Goal: Download file/media

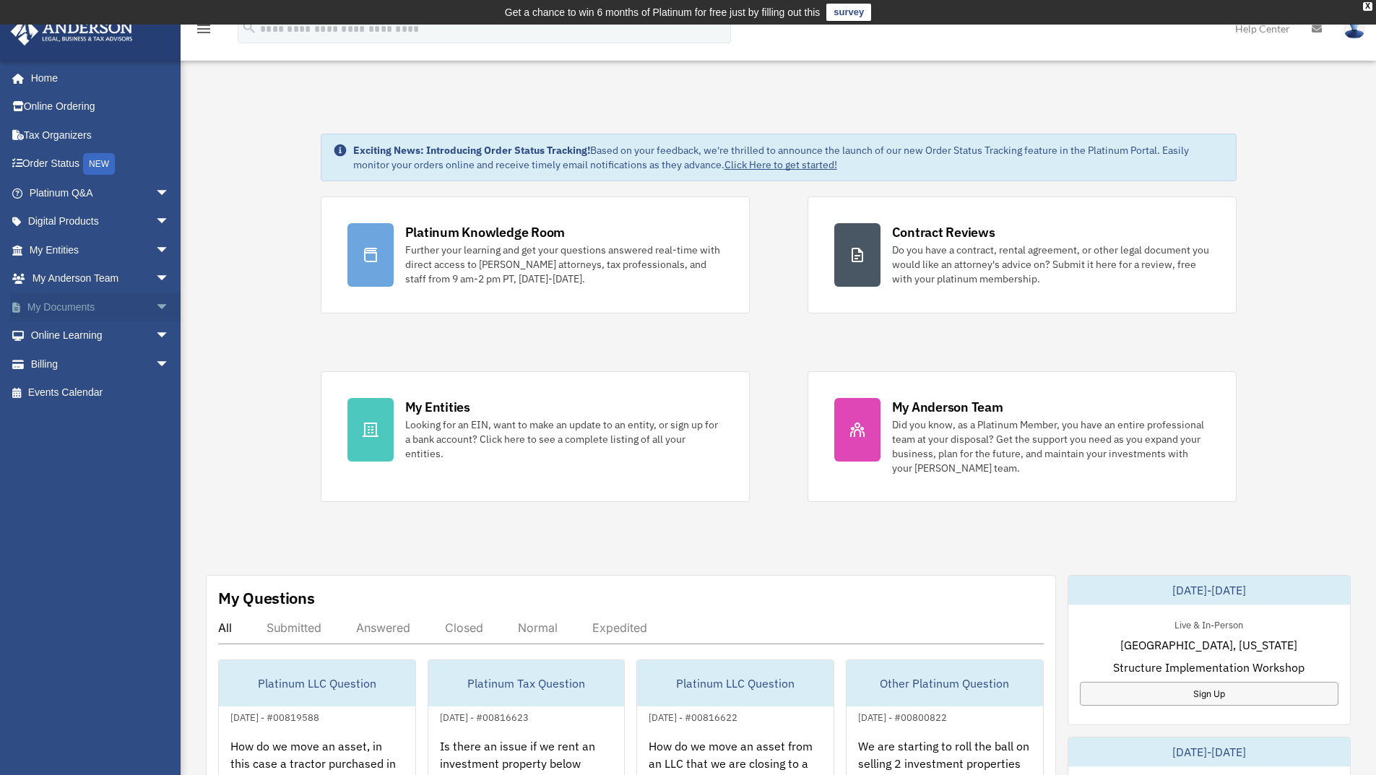
click at [134, 311] on link "My Documents arrow_drop_down" at bounding box center [100, 307] width 181 height 29
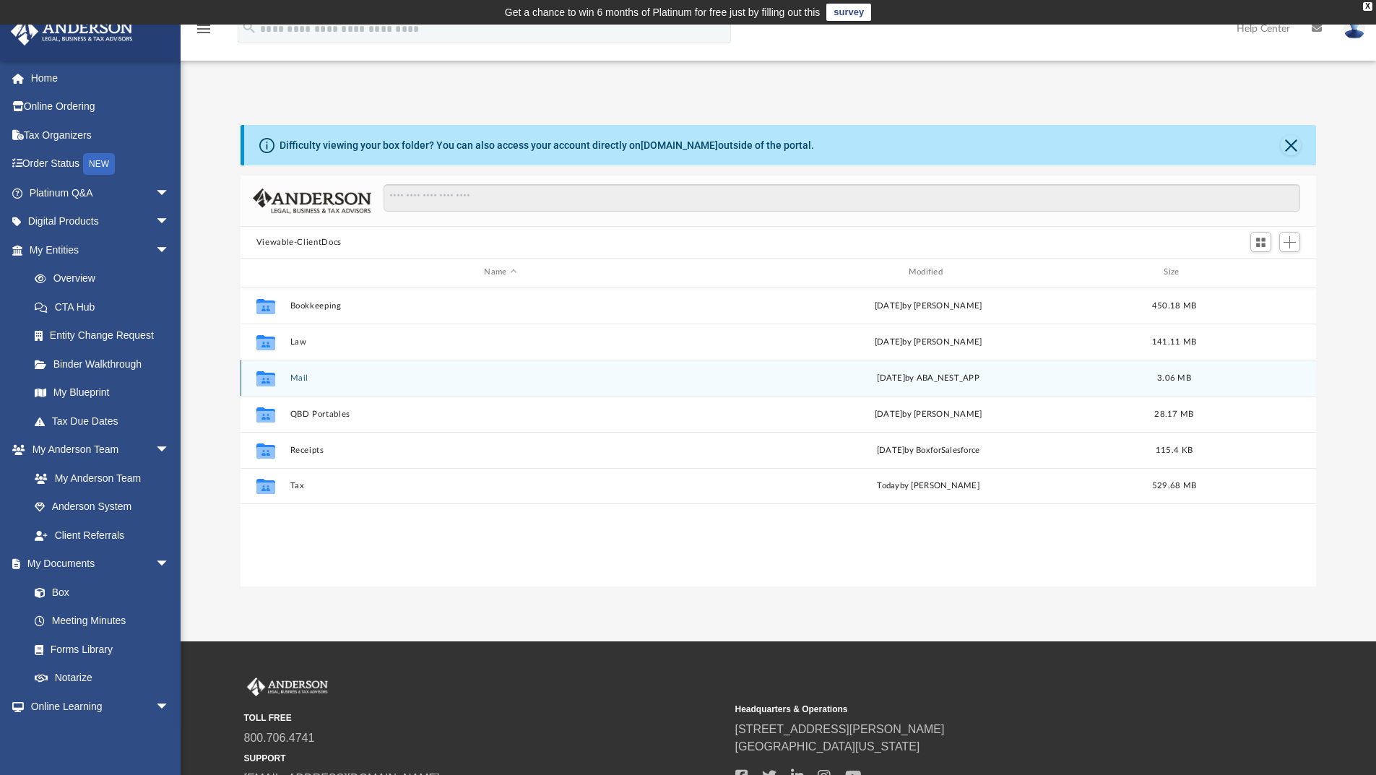
scroll to position [318, 1065]
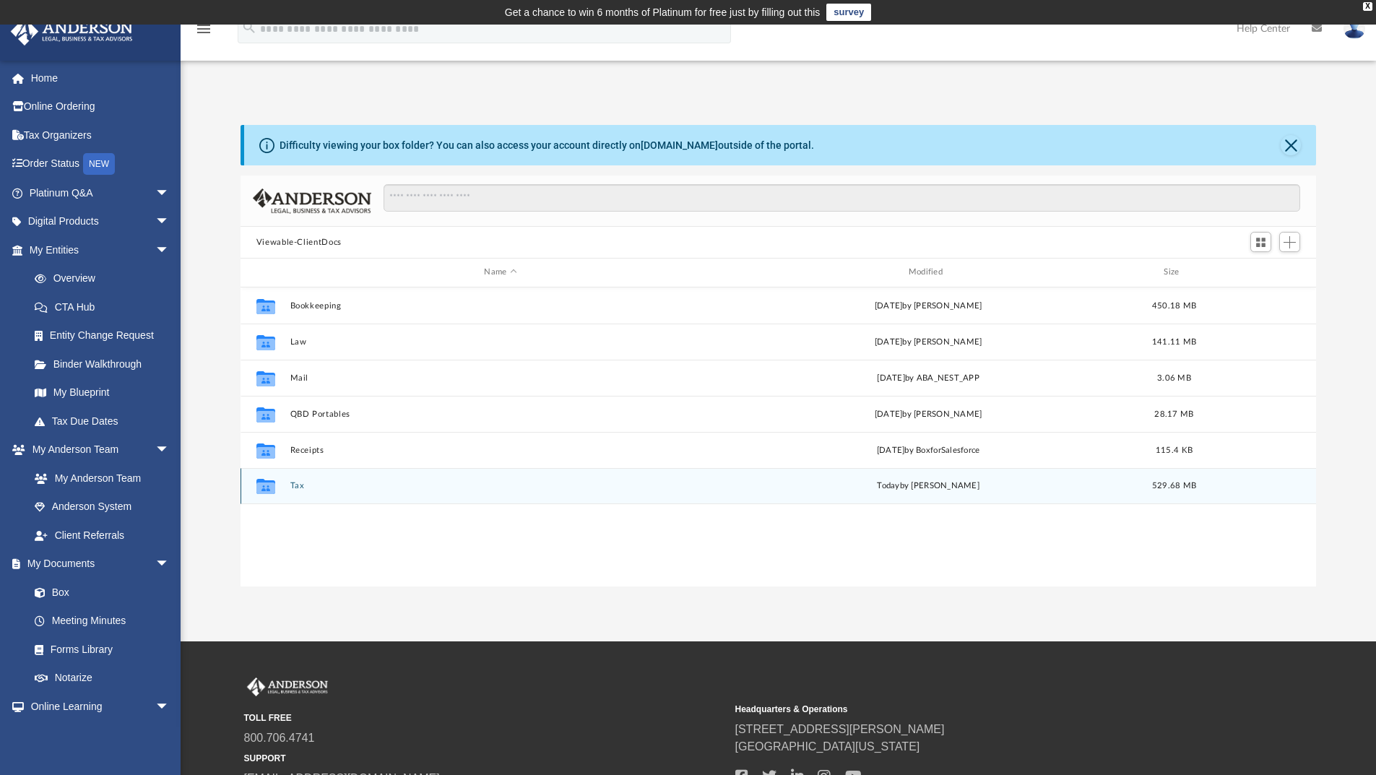
click at [282, 486] on div "Collaborated Folder" at bounding box center [266, 486] width 36 height 23
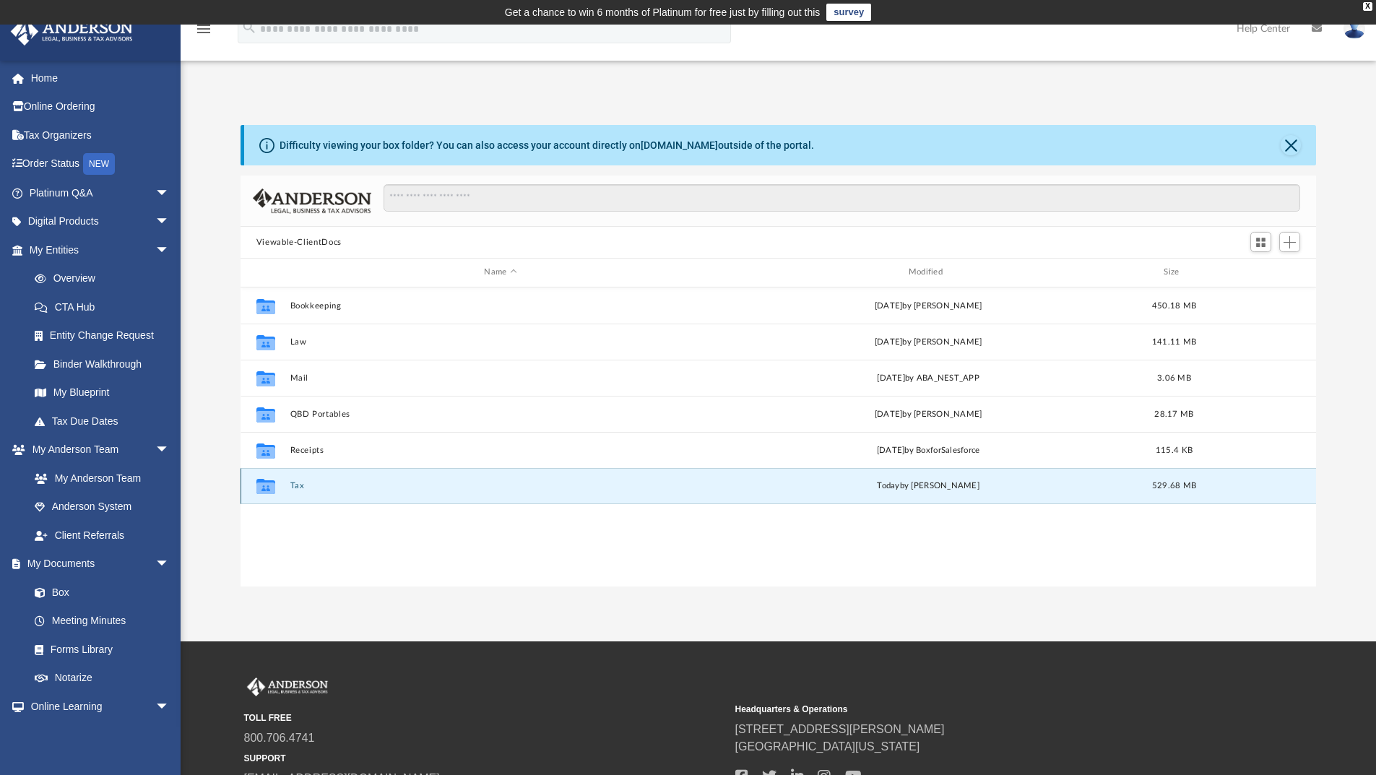
click at [290, 485] on button "Tax" at bounding box center [500, 485] width 421 height 9
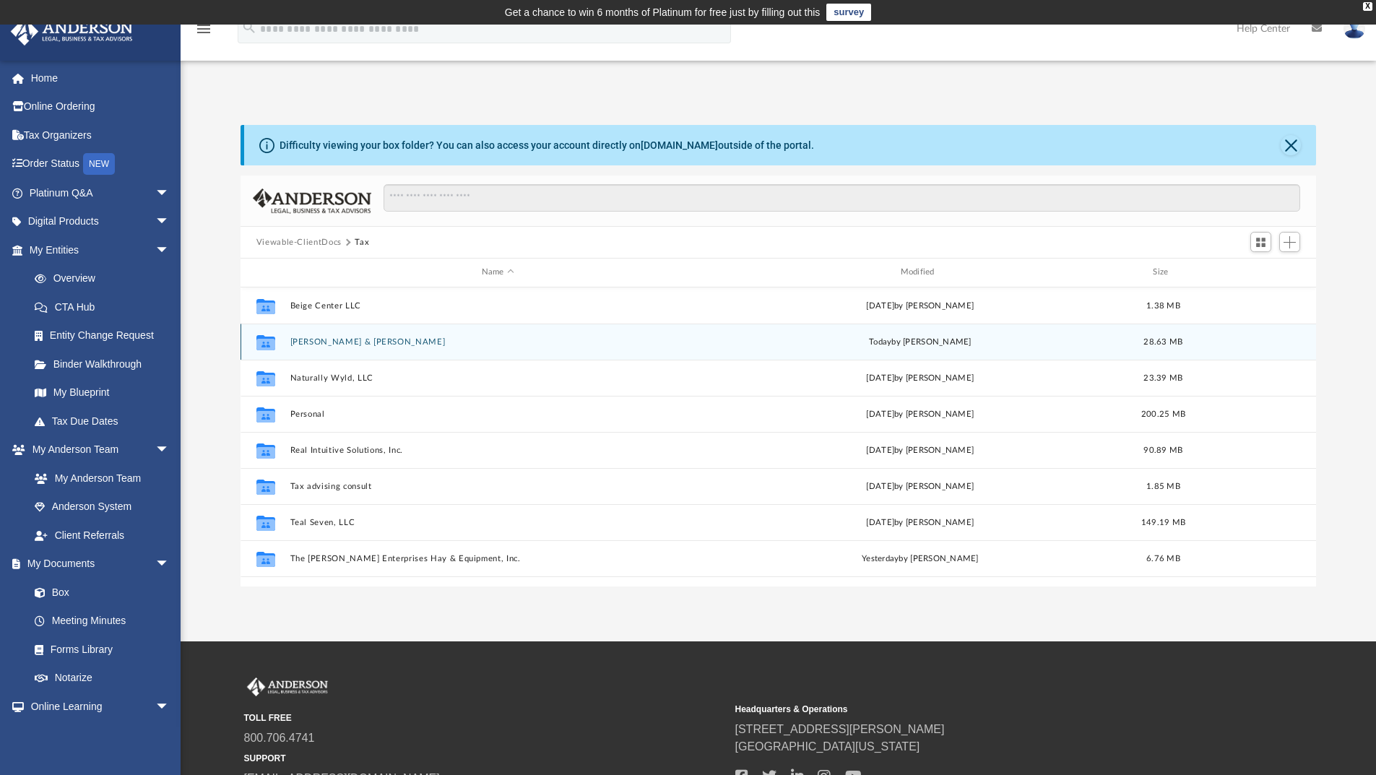
click at [323, 343] on button "Jess, Alesha & Joseph" at bounding box center [498, 341] width 416 height 9
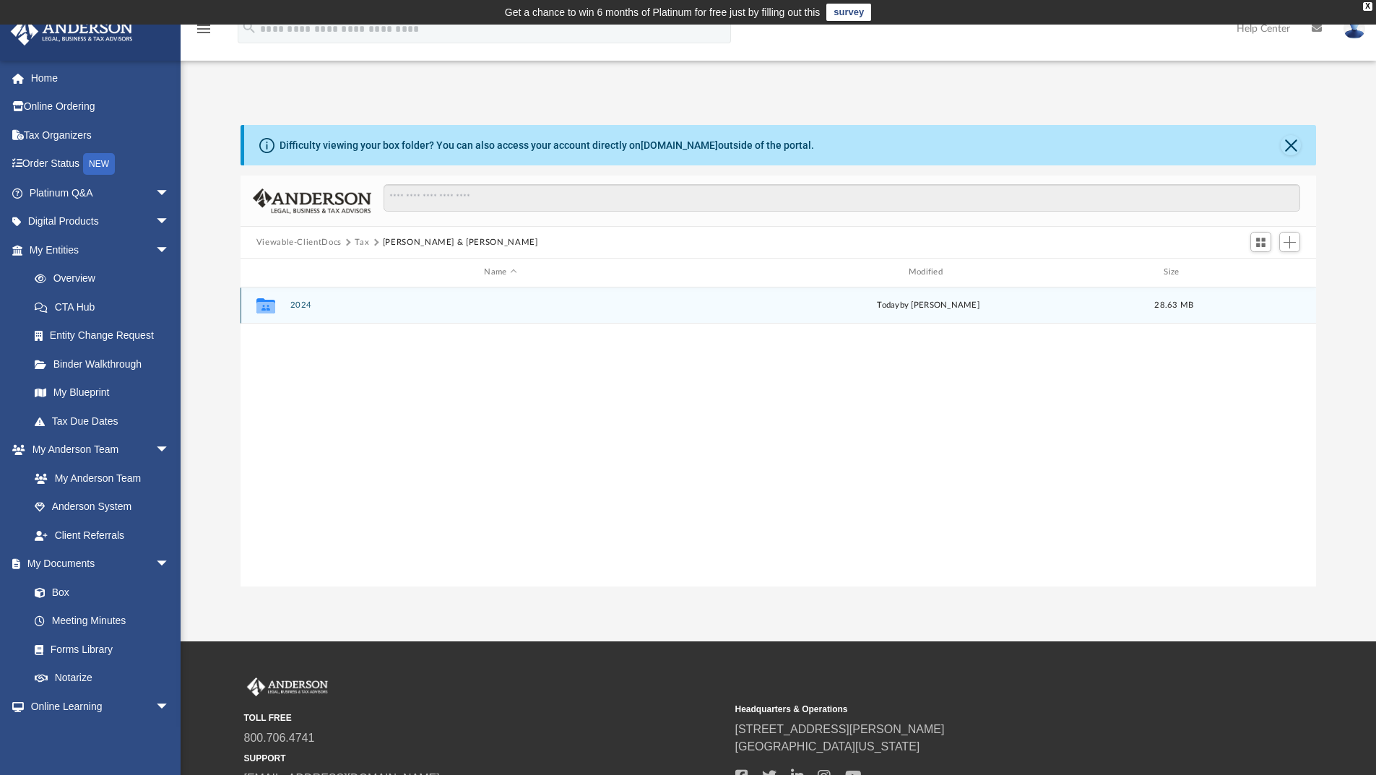
click at [300, 305] on button "2024" at bounding box center [500, 305] width 421 height 9
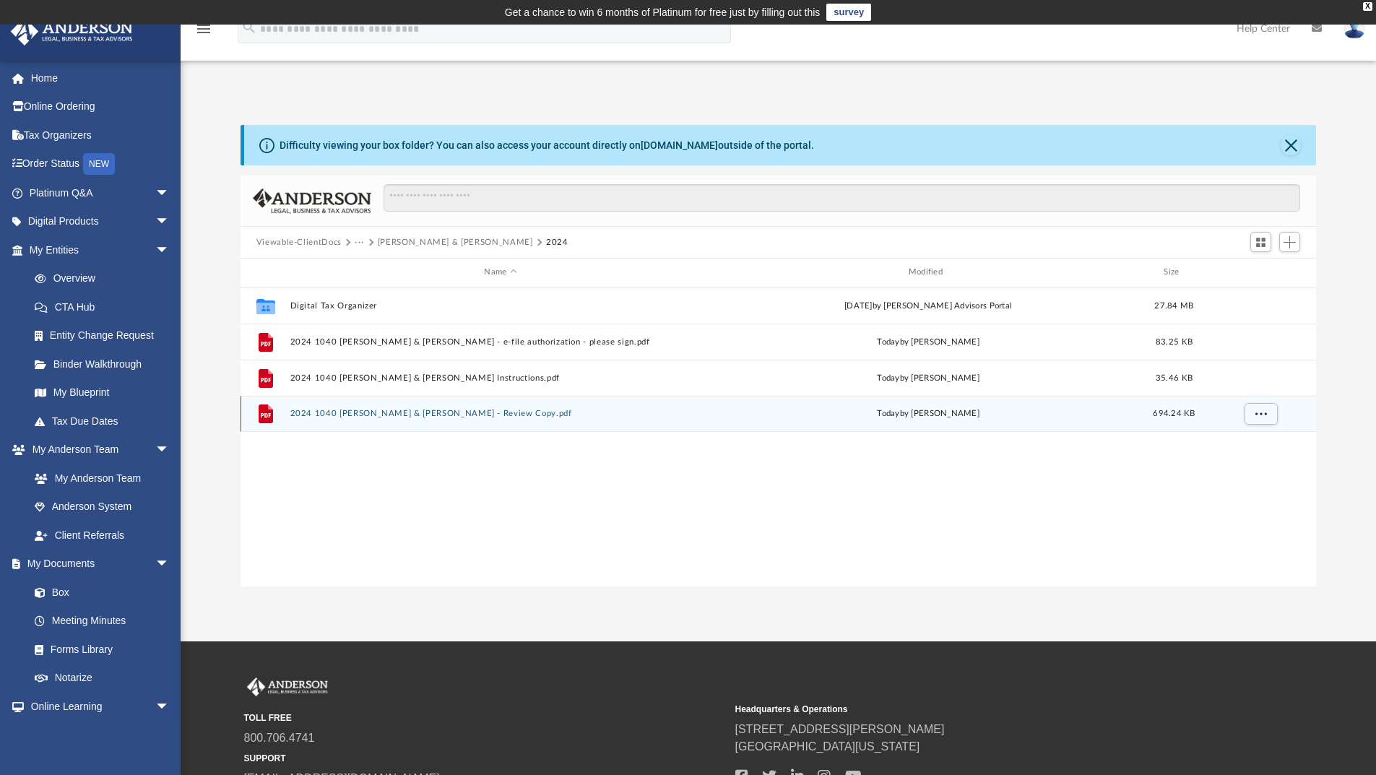
click at [416, 412] on button "2024 1040 Jess, Alesha & Joseph - Review Copy.pdf" at bounding box center [500, 413] width 421 height 9
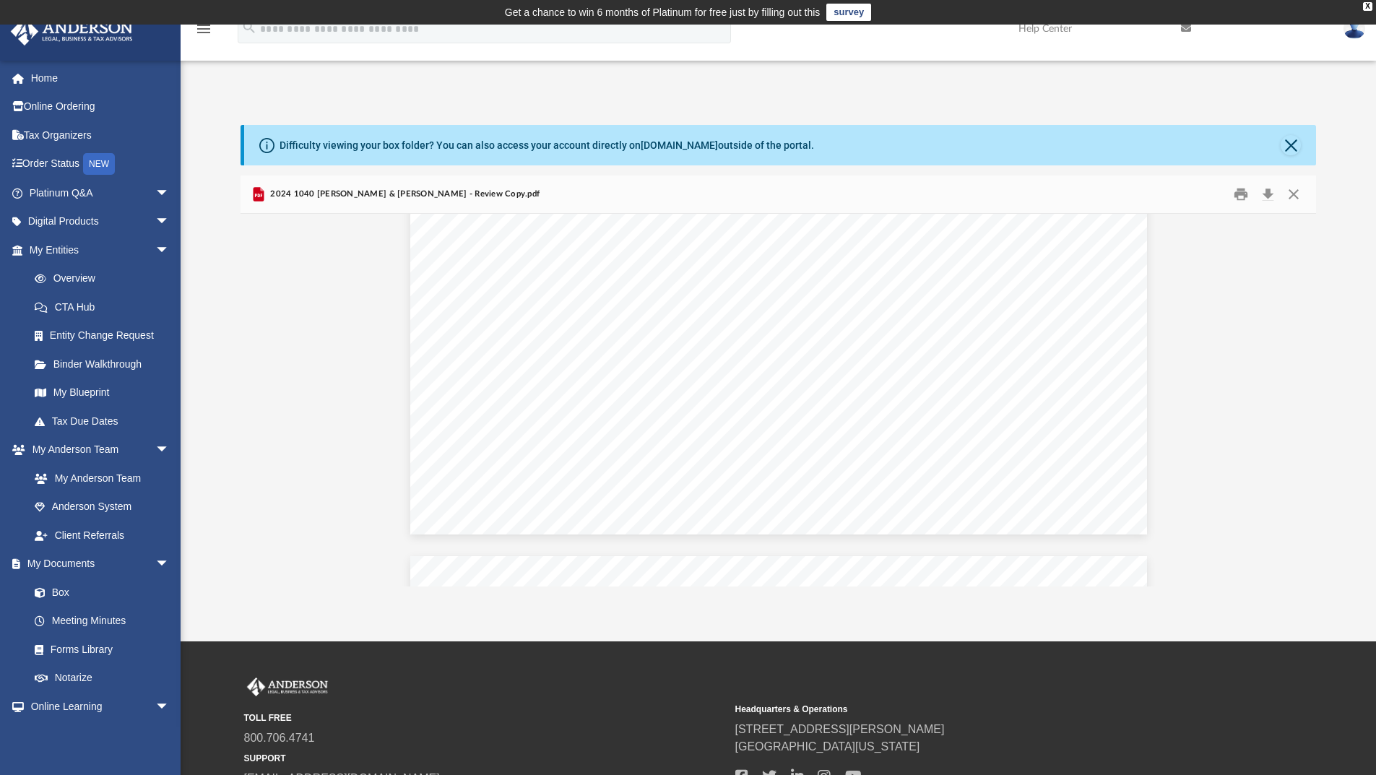
scroll to position [13294, 0]
